Goal: Information Seeking & Learning: Learn about a topic

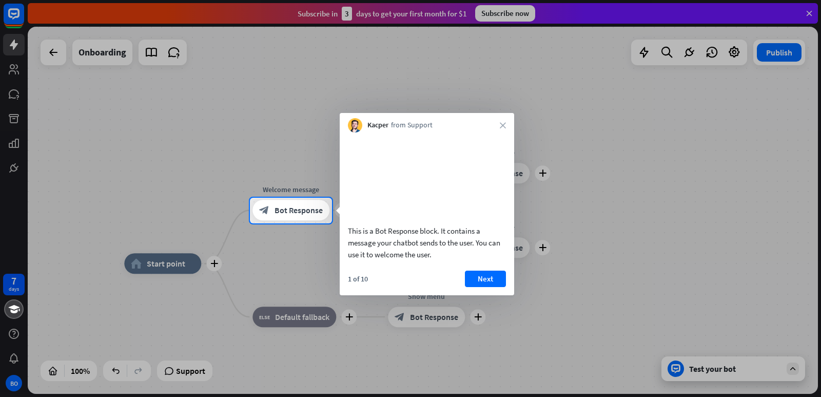
click at [584, 145] on div at bounding box center [410, 99] width 821 height 198
click at [437, 199] on video at bounding box center [427, 176] width 158 height 79
click at [52, 54] on div at bounding box center [410, 99] width 821 height 198
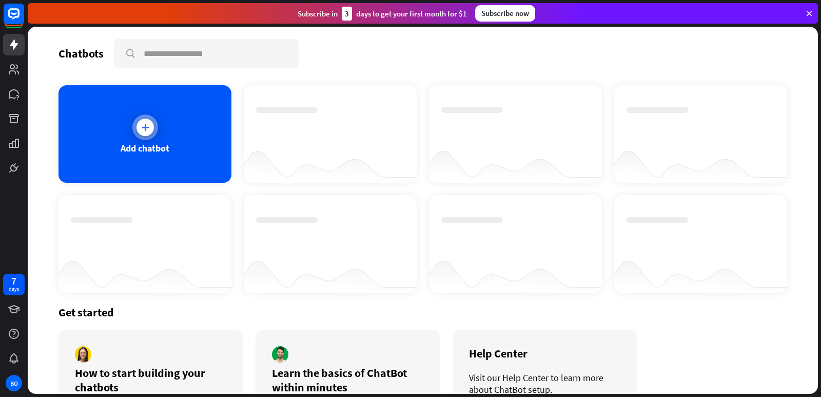
click at [149, 127] on div at bounding box center [144, 127] width 17 height 17
